Goal: Find contact information: Find contact information

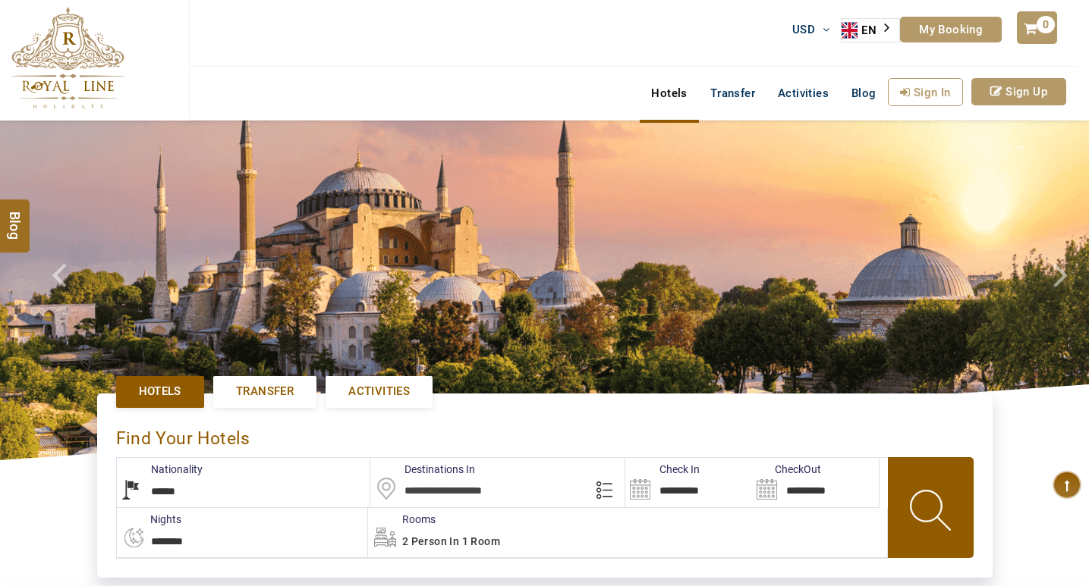
select select "******"
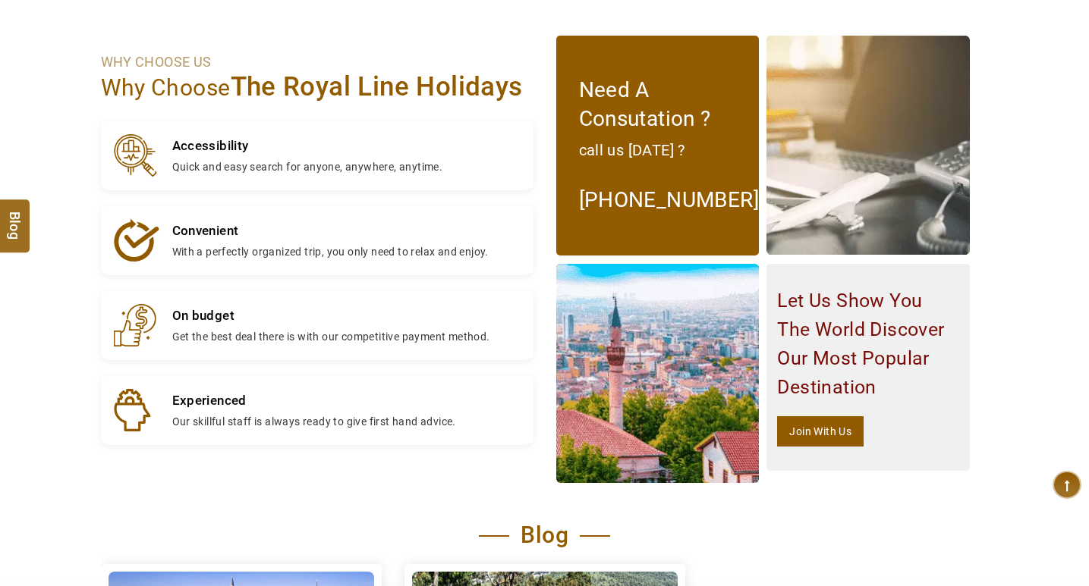
type input "**********"
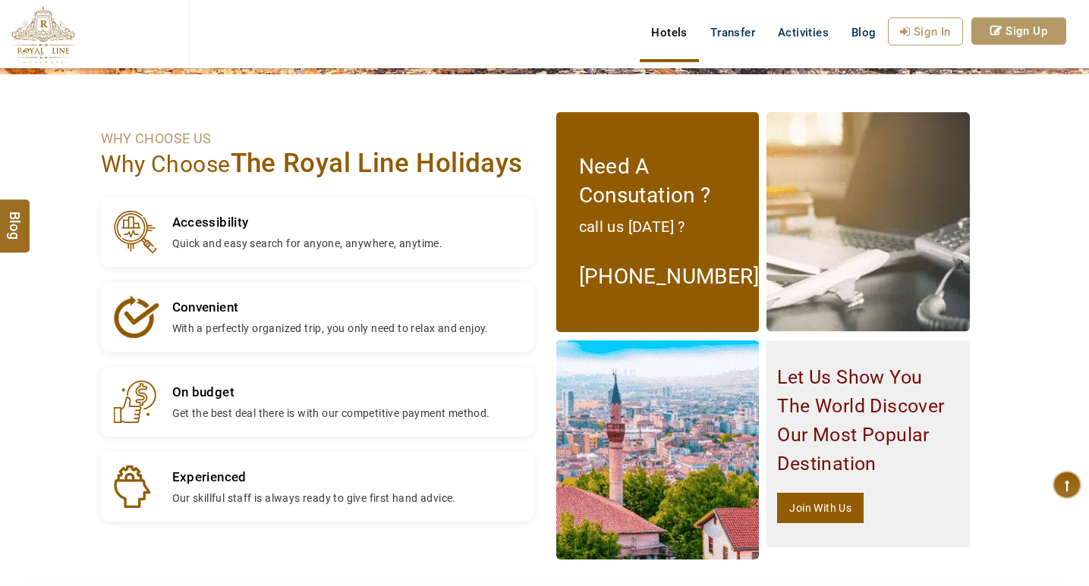
click at [626, 277] on ringoverc2c-number-84e06f14122c "[PHONE_NUMBER]" at bounding box center [669, 276] width 181 height 25
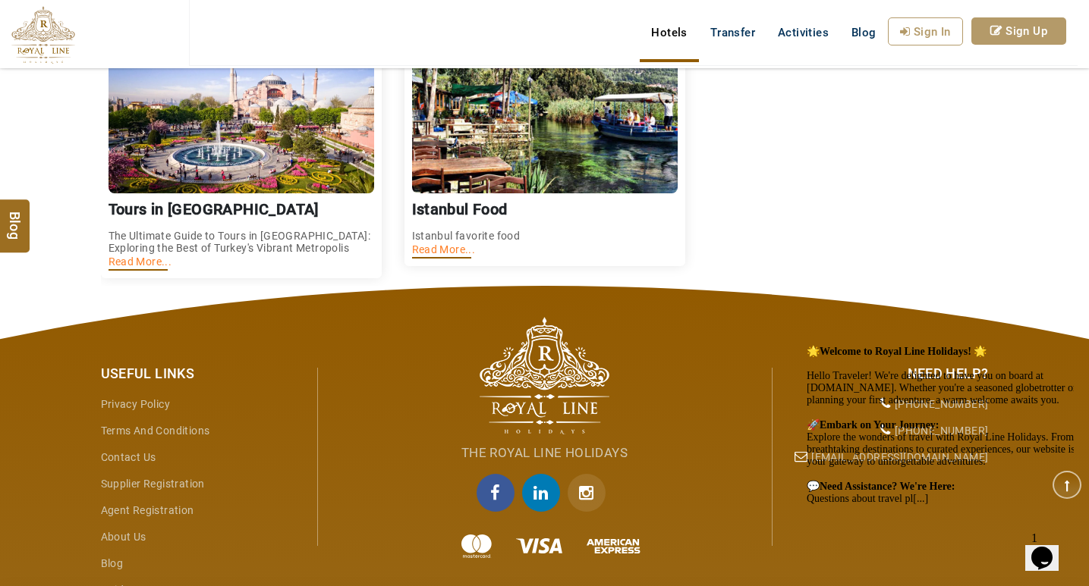
scroll to position [2209, 0]
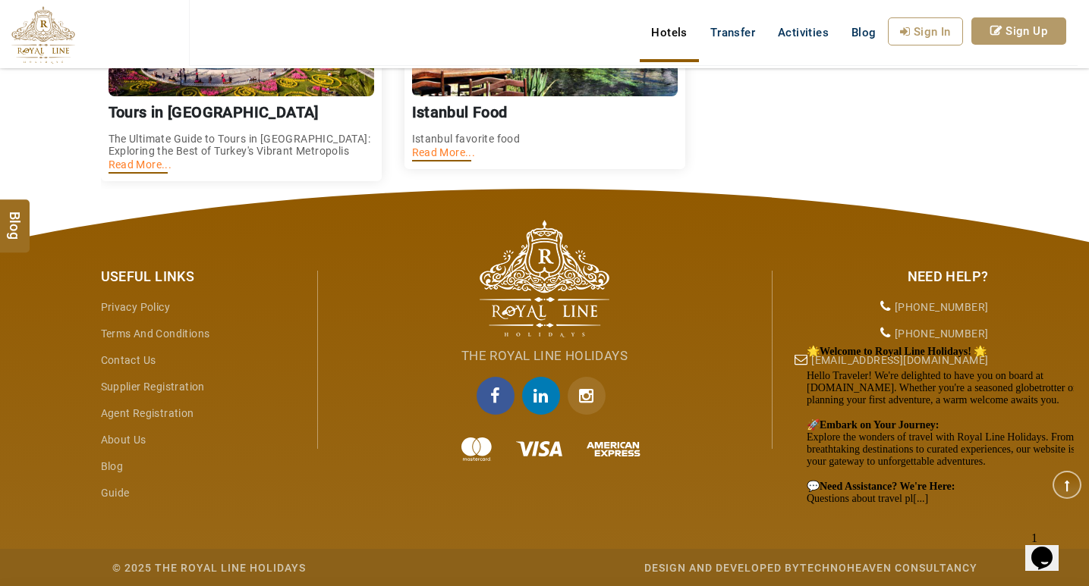
click at [495, 399] on icon "facebook" at bounding box center [495, 396] width 38 height 38
click at [1049, 546] on button "Opens Chat This icon Opens the chat window." at bounding box center [1041, 559] width 33 height 26
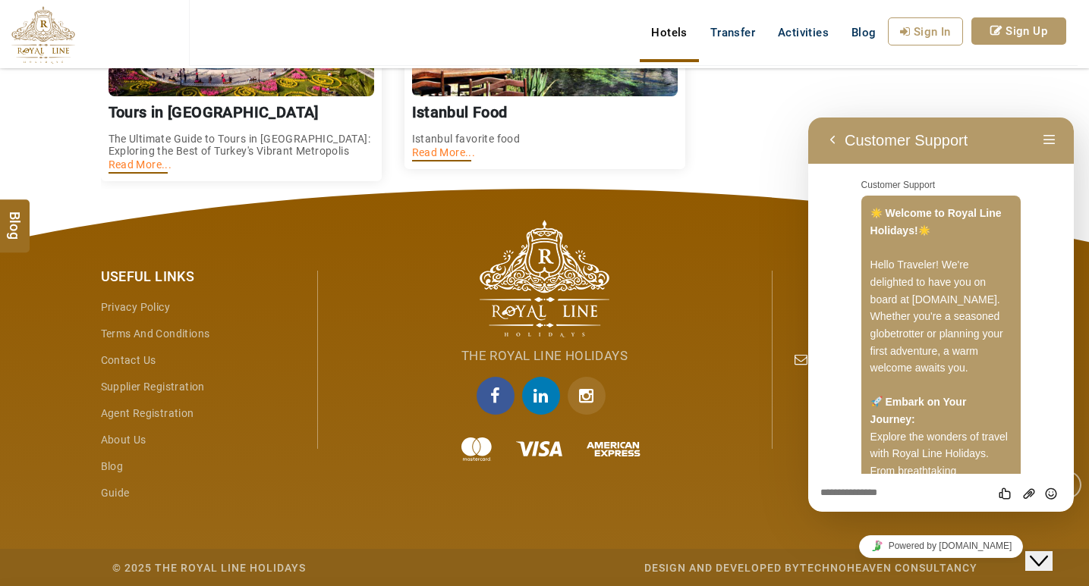
scroll to position [181, 0]
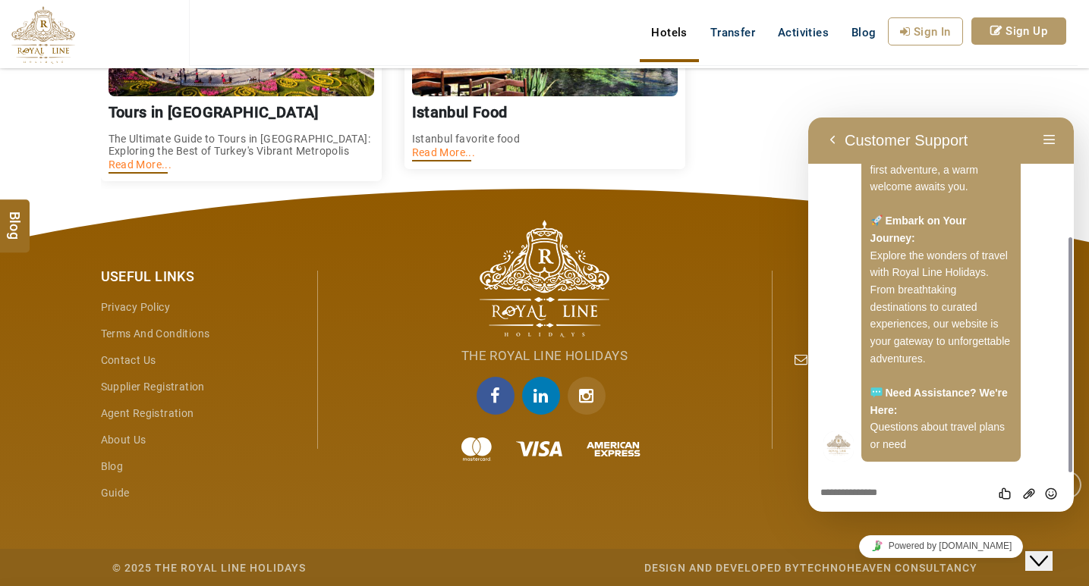
click at [1049, 552] on button "Close Chat This icon closes the chat window." at bounding box center [1038, 562] width 27 height 20
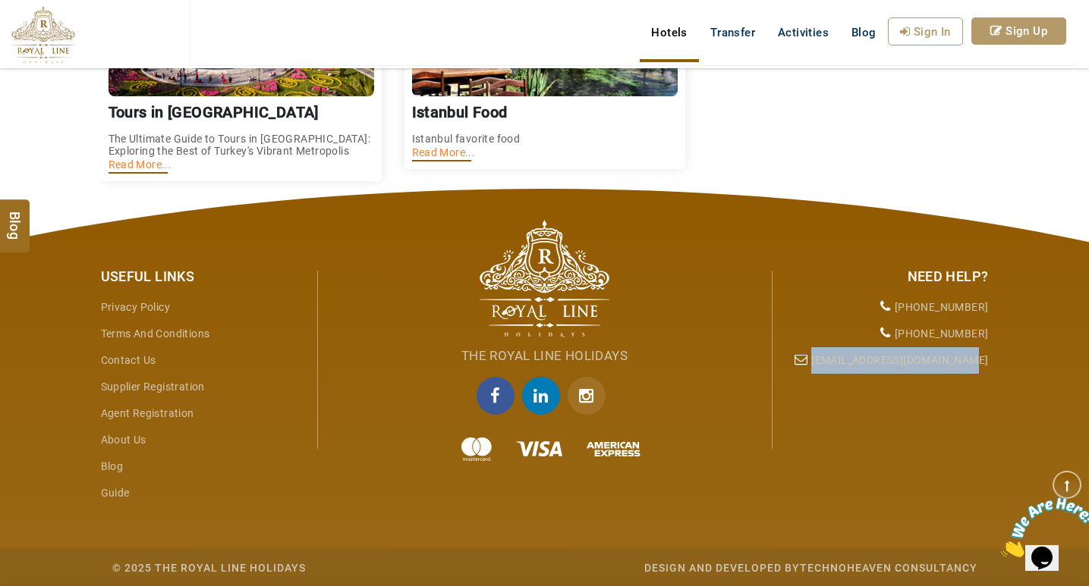
drag, startPoint x: 1008, startPoint y: 363, endPoint x: 836, endPoint y: 356, distance: 171.6
click at [836, 356] on div "Useful Links Privacy Policy Terms and Conditions Contact Us Supplier Registrati…" at bounding box center [544, 388] width 1089 height 398
copy link "[EMAIL_ADDRESS][DOMAIN_NAME]"
